Goal: Obtain resource: Download file/media

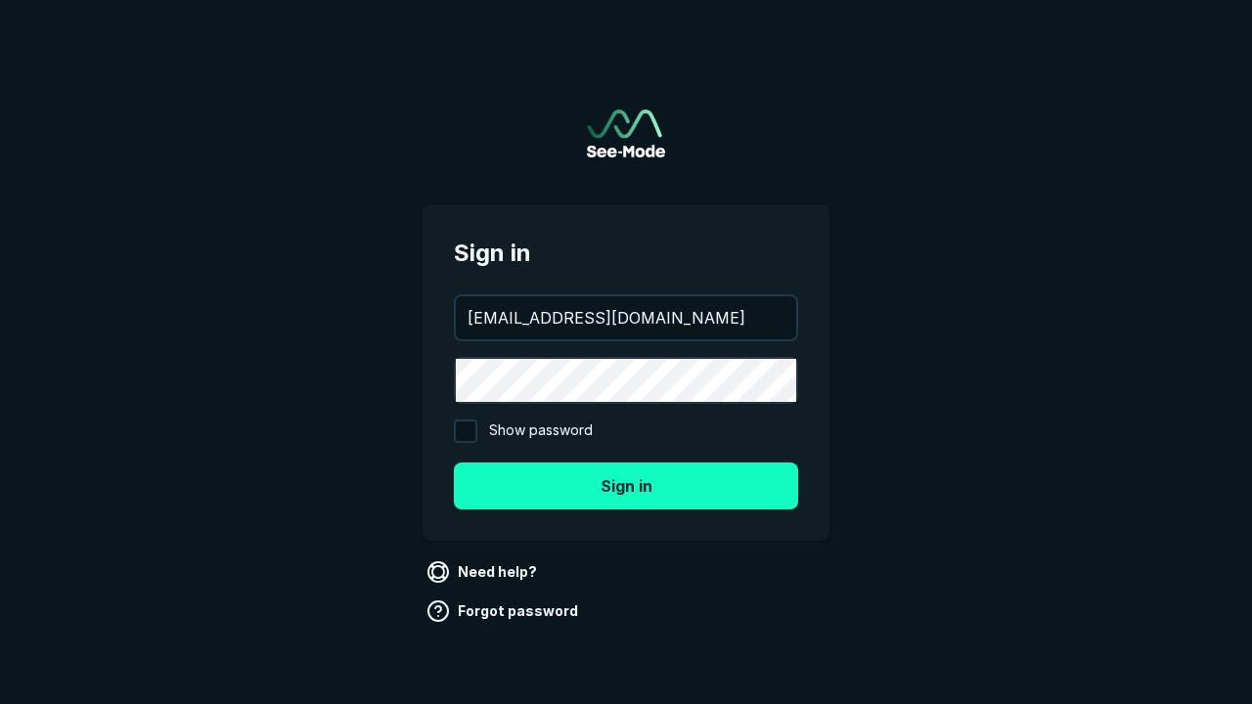
click at [626, 485] on button "Sign in" at bounding box center [626, 486] width 344 height 47
